Goal: Task Accomplishment & Management: Manage account settings

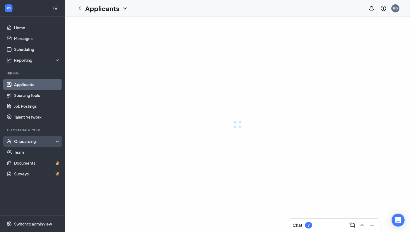
click at [22, 143] on div "Onboarding" at bounding box center [37, 141] width 47 height 5
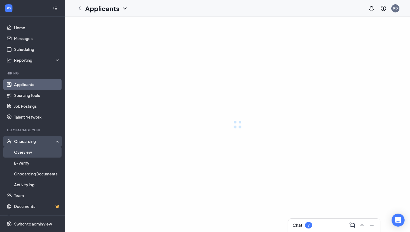
click at [23, 155] on link "Overview" at bounding box center [37, 152] width 46 height 11
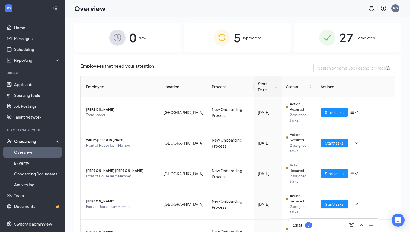
click at [270, 40] on div "5 In progress" at bounding box center [237, 37] width 107 height 28
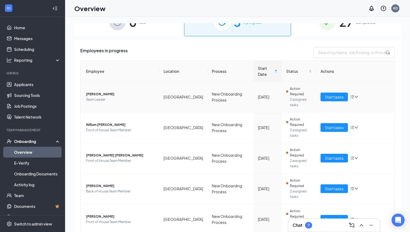
scroll to position [18, 0]
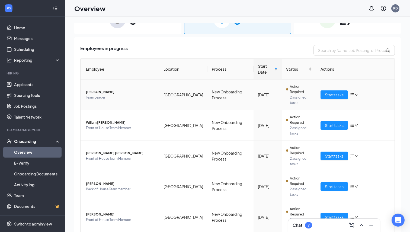
click at [95, 90] on span "[PERSON_NAME]" at bounding box center [120, 91] width 69 height 5
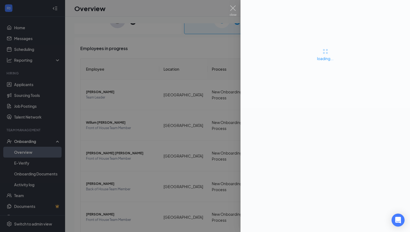
click at [196, 47] on div at bounding box center [205, 116] width 410 height 232
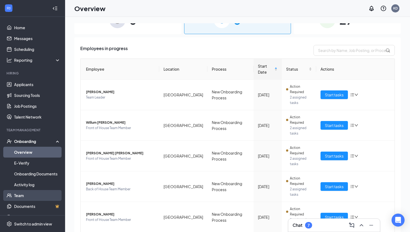
click at [29, 197] on link "Team" at bounding box center [37, 195] width 46 height 11
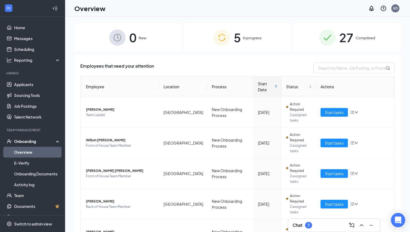
click at [398, 224] on div "Open Intercom Messenger" at bounding box center [398, 220] width 14 height 14
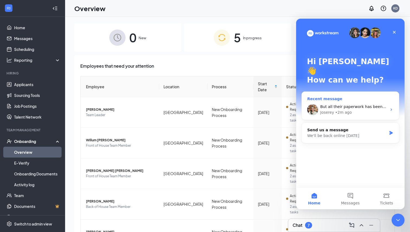
click at [350, 110] on div "• 2m ago" at bounding box center [343, 113] width 17 height 6
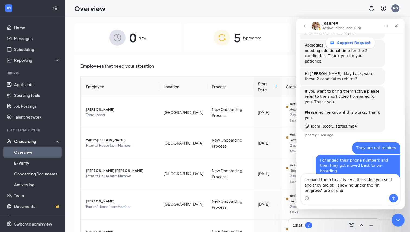
scroll to position [259, 0]
type textarea "I moved them to active via the video you sent and they are still showing under …"
click at [397, 198] on button "Send a message…" at bounding box center [393, 198] width 9 height 9
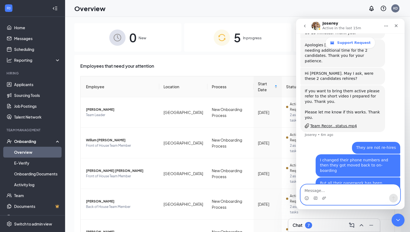
scroll to position [270, 0]
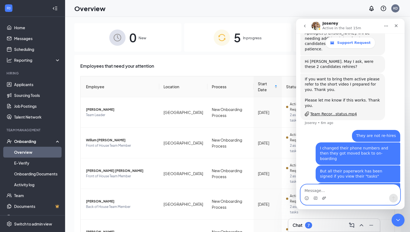
click at [326, 199] on icon "Upload attachment" at bounding box center [324, 198] width 4 height 4
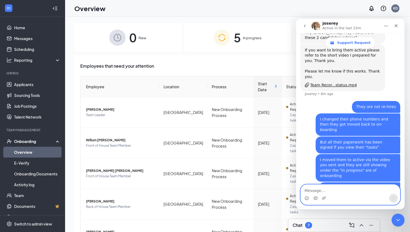
scroll to position [312, 0]
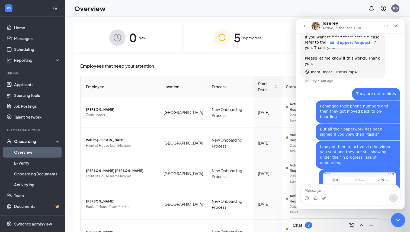
click at [400, 222] on icon "Close Intercom Messenger" at bounding box center [397, 219] width 7 height 7
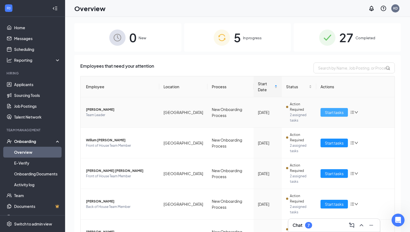
click at [320, 113] on button "Start tasks" at bounding box center [333, 112] width 27 height 9
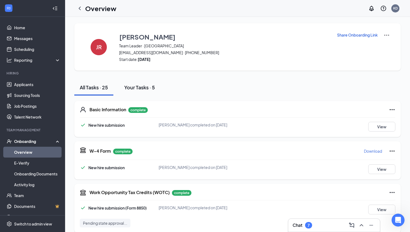
click at [134, 87] on div "Your Tasks · 5" at bounding box center [139, 87] width 31 height 7
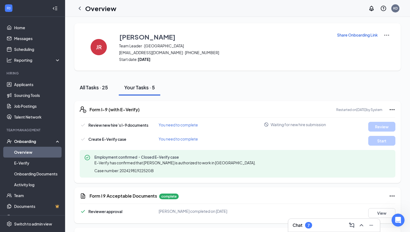
click at [93, 83] on button "All Tasks · 25" at bounding box center [93, 87] width 39 height 16
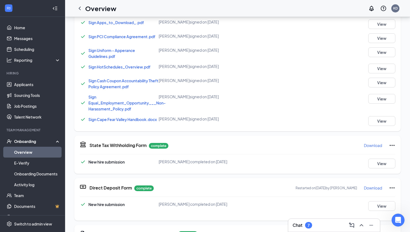
scroll to position [377, 0]
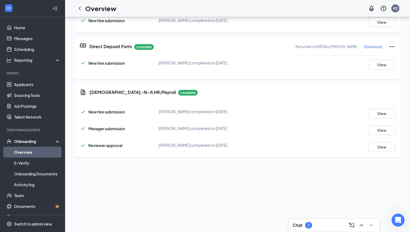
click at [384, 154] on div "[DEMOGRAPHIC_DATA]-fil-A HR/Payroll complete New hire submission [PERSON_NAME] …" at bounding box center [237, 121] width 326 height 74
click at [384, 147] on button "View" at bounding box center [381, 147] width 27 height 10
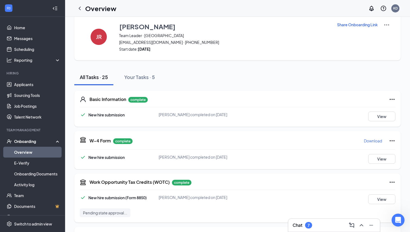
scroll to position [0, 0]
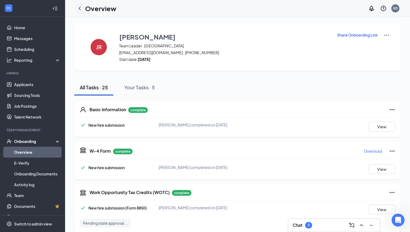
click at [81, 13] on div at bounding box center [79, 8] width 11 height 11
click at [80, 9] on icon "ChevronLeft" at bounding box center [79, 8] width 7 height 7
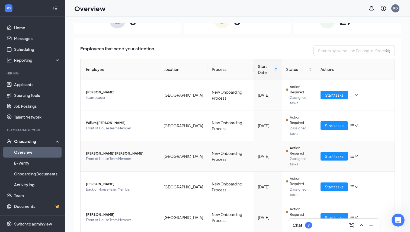
scroll to position [17, 0]
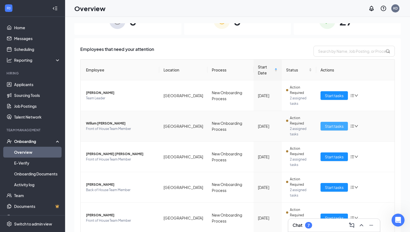
click at [327, 128] on span "Start tasks" at bounding box center [334, 126] width 19 height 6
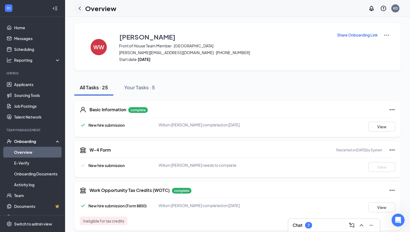
click at [81, 8] on icon "ChevronLeft" at bounding box center [79, 8] width 7 height 7
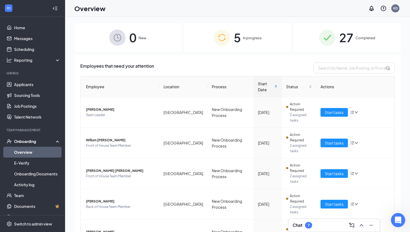
click at [399, 220] on icon "Open Intercom Messenger" at bounding box center [397, 219] width 9 height 9
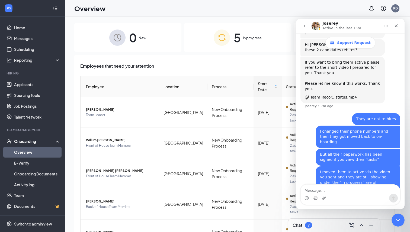
scroll to position [312, 0]
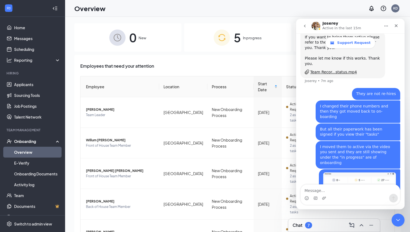
click at [259, 63] on div "Employees that need your attention" at bounding box center [237, 68] width 314 height 11
click at [392, 30] on div "Close" at bounding box center [396, 26] width 10 height 10
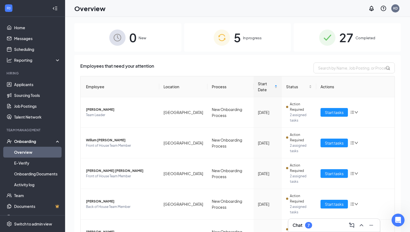
click at [357, 39] on span "Completed" at bounding box center [365, 37] width 20 height 5
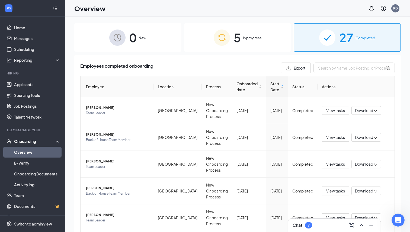
click at [219, 47] on div "5 In progress" at bounding box center [237, 37] width 107 height 28
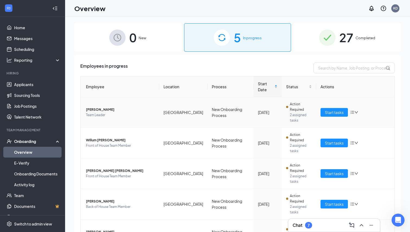
click at [298, 113] on span "2 assigned tasks" at bounding box center [301, 117] width 22 height 11
click at [290, 106] on span "Action Required" at bounding box center [301, 107] width 22 height 11
click at [288, 106] on div at bounding box center [287, 107] width 2 height 2
click at [102, 109] on span "[PERSON_NAME]" at bounding box center [120, 109] width 69 height 5
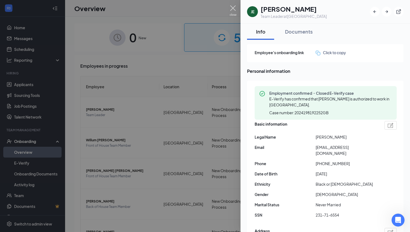
click at [231, 6] on img at bounding box center [233, 10] width 7 height 11
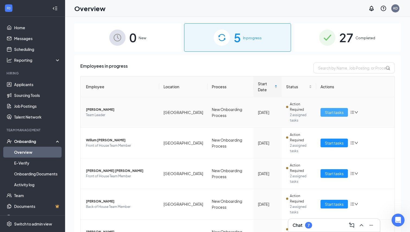
click at [332, 114] on span "Start tasks" at bounding box center [334, 112] width 19 height 6
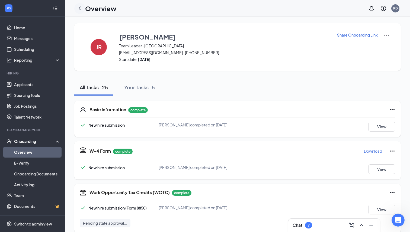
click at [80, 10] on icon "ChevronLeft" at bounding box center [79, 8] width 7 height 7
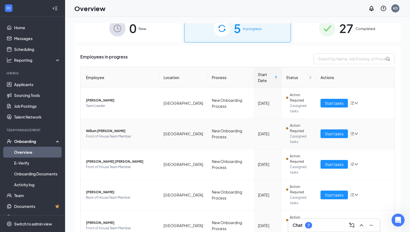
scroll to position [10, 0]
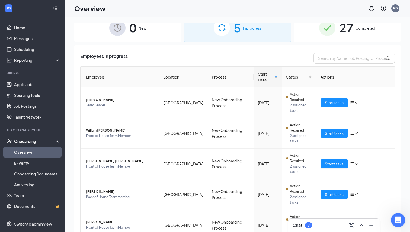
click at [392, 218] on div "Open Intercom Messenger" at bounding box center [397, 220] width 18 height 18
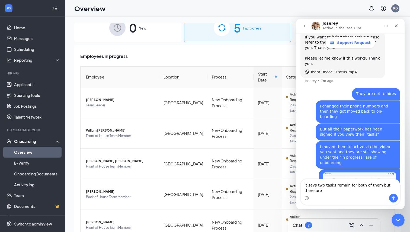
scroll to position [318, 0]
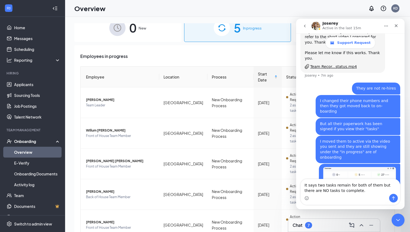
type textarea "It says two tasks remain for both of them but there are NO tasks to complete."
click at [393, 199] on icon "Send a message…" at bounding box center [393, 199] width 3 height 4
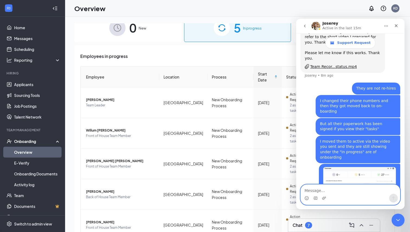
scroll to position [330, 0]
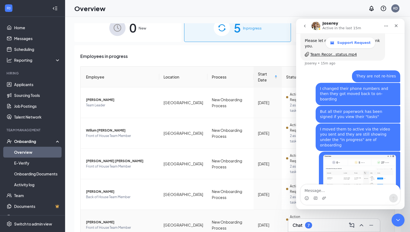
click at [313, 225] on div "Chat 7" at bounding box center [333, 225] width 83 height 9
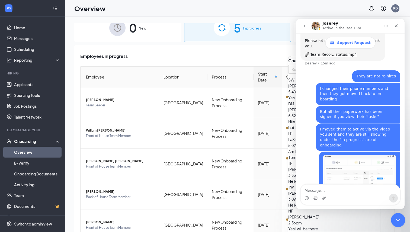
click at [393, 221] on div "Close Intercom Messenger" at bounding box center [396, 219] width 13 height 13
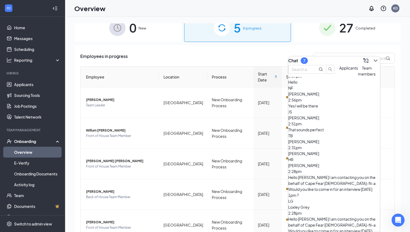
scroll to position [138, 0]
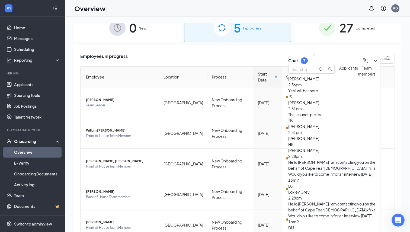
click at [345, 189] on div "Loxley Grey 2:28pm" at bounding box center [334, 195] width 92 height 12
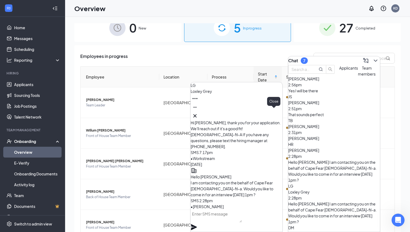
click at [198, 114] on icon "Cross" at bounding box center [195, 116] width 7 height 7
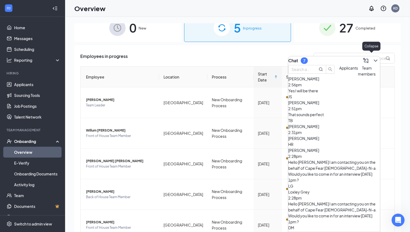
click at [372, 61] on icon "ChevronDown" at bounding box center [375, 60] width 7 height 7
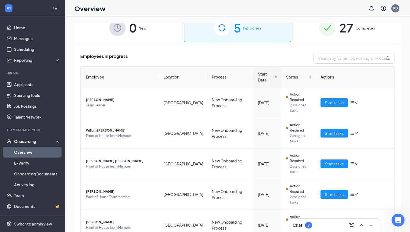
click at [310, 228] on div "7" at bounding box center [308, 225] width 7 height 7
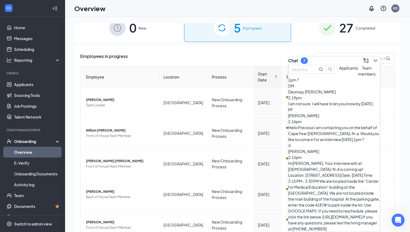
scroll to position [281, 0]
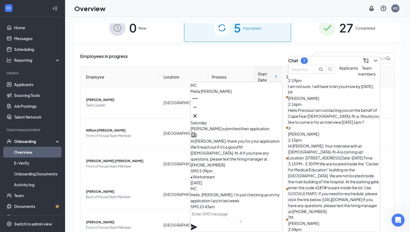
scroll to position [305, 0]
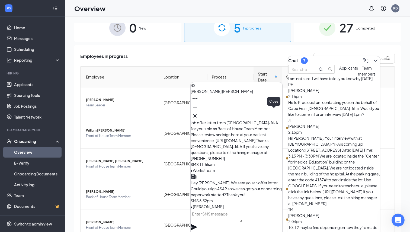
click at [199, 118] on button at bounding box center [194, 116] width 9 height 9
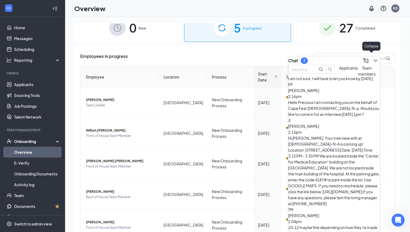
click at [373, 57] on icon "ChevronDown" at bounding box center [375, 60] width 7 height 7
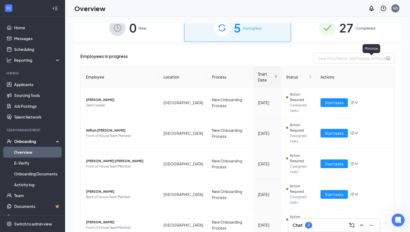
scroll to position [0, 0]
click at [395, 217] on icon "Open Intercom Messenger" at bounding box center [397, 219] width 9 height 9
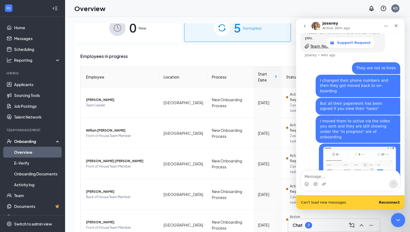
scroll to position [344, 0]
